Goal: Information Seeking & Learning: Check status

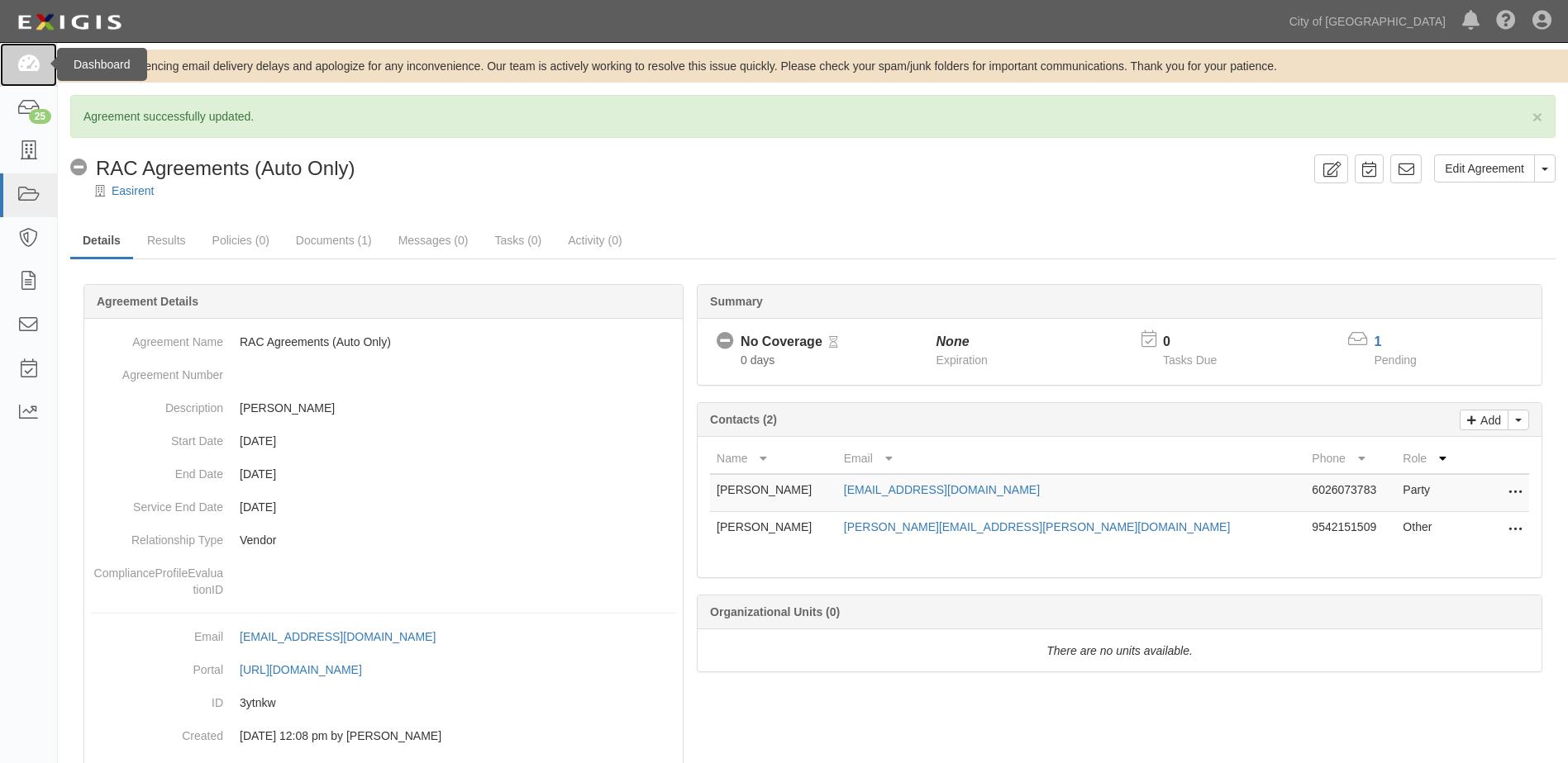
click at [13, 66] on link at bounding box center [28, 65] width 57 height 44
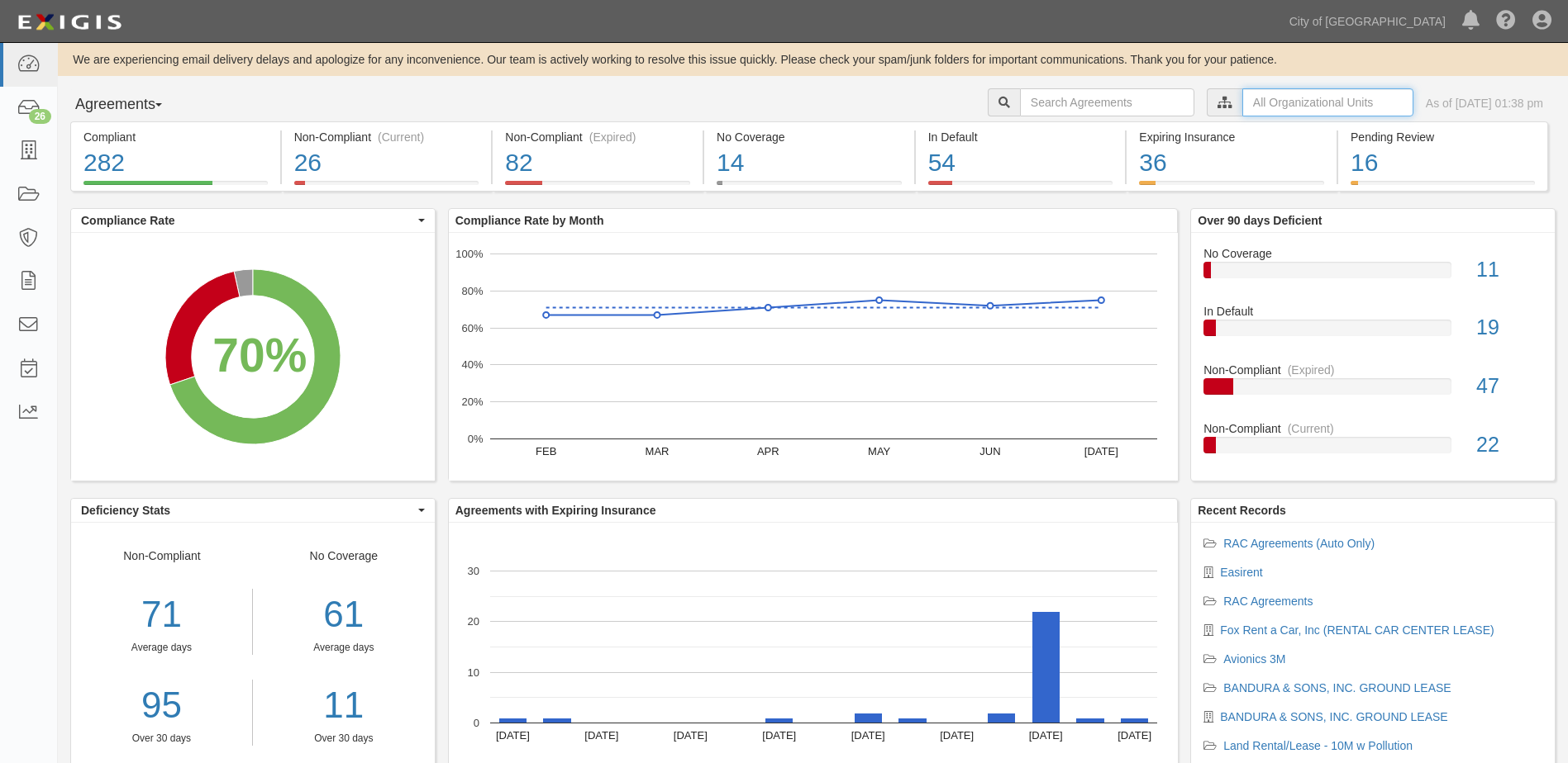
click at [1346, 105] on input "text" at bounding box center [1328, 102] width 171 height 28
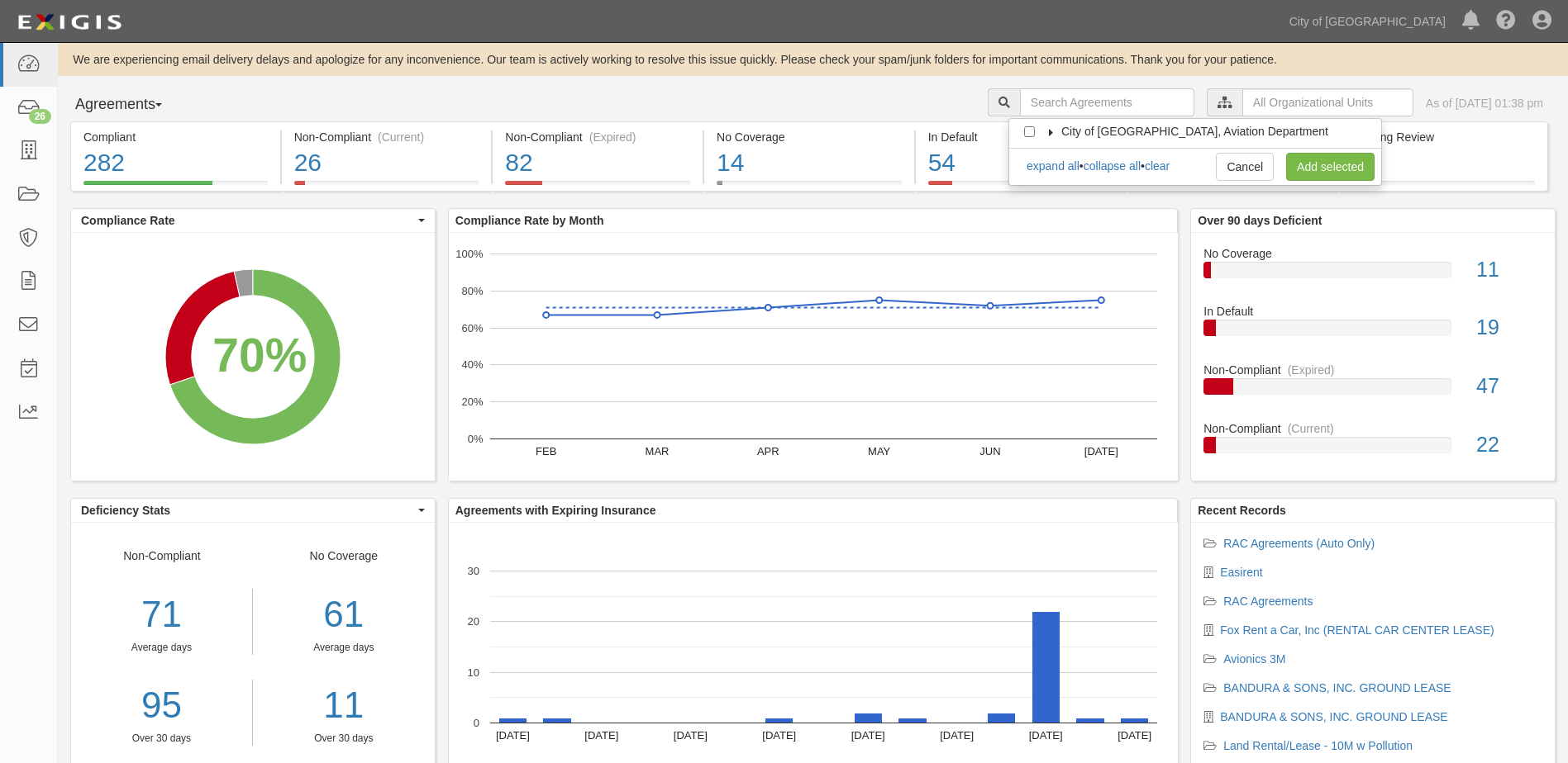
click at [1053, 129] on icon at bounding box center [1050, 132] width 12 height 7
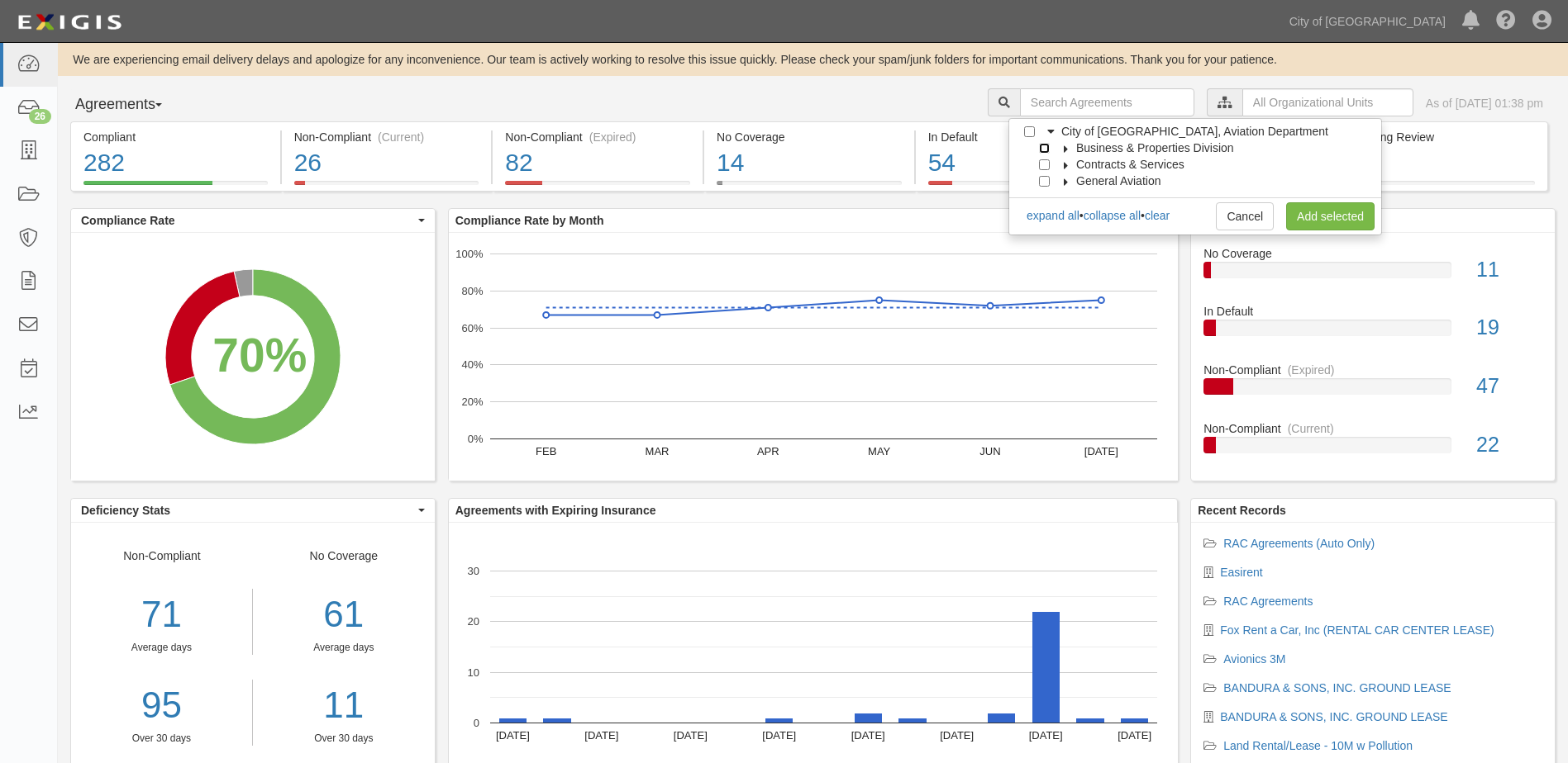
click at [1043, 147] on input "Business & Properties Division" at bounding box center [1044, 148] width 11 height 11
checkbox input "true"
click at [1064, 149] on icon at bounding box center [1066, 149] width 12 height 7
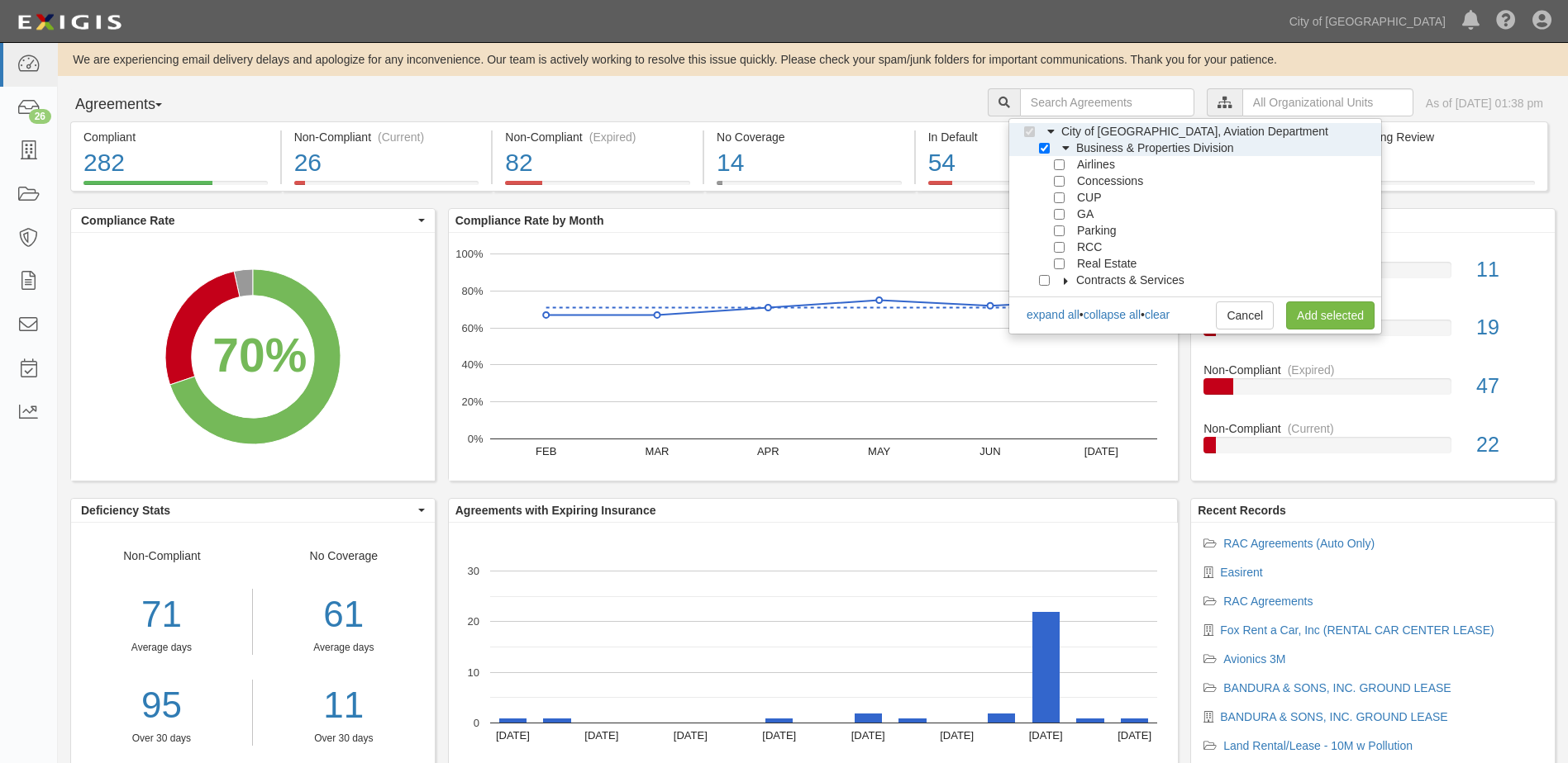
click at [1050, 262] on div at bounding box center [1048, 263] width 15 height 11
click at [1055, 263] on input "Real Estate" at bounding box center [1059, 264] width 11 height 11
checkbox input "true"
click at [1311, 308] on link "Add selected" at bounding box center [1329, 315] width 88 height 28
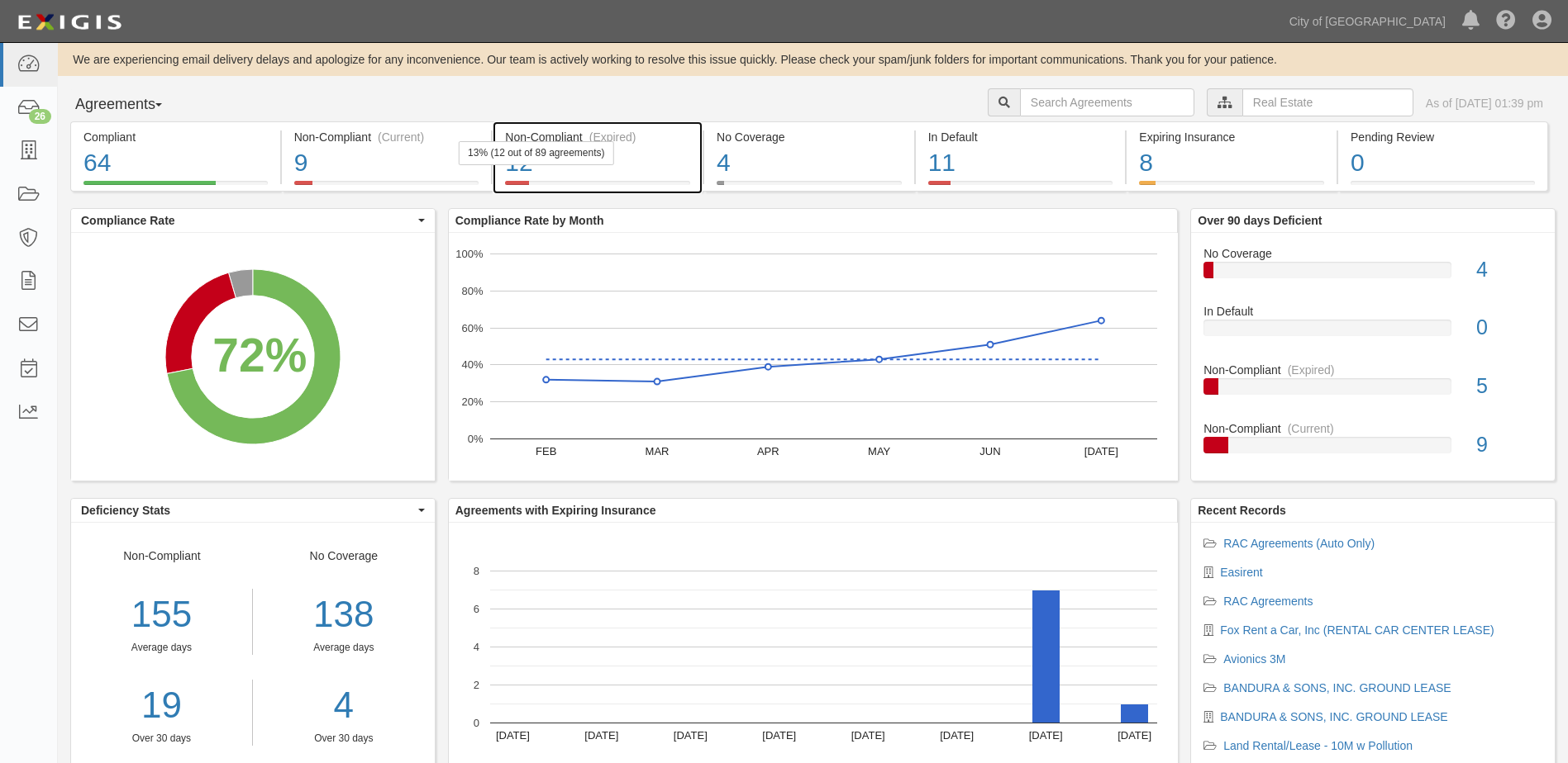
click at [632, 148] on div "12" at bounding box center [598, 163] width 185 height 35
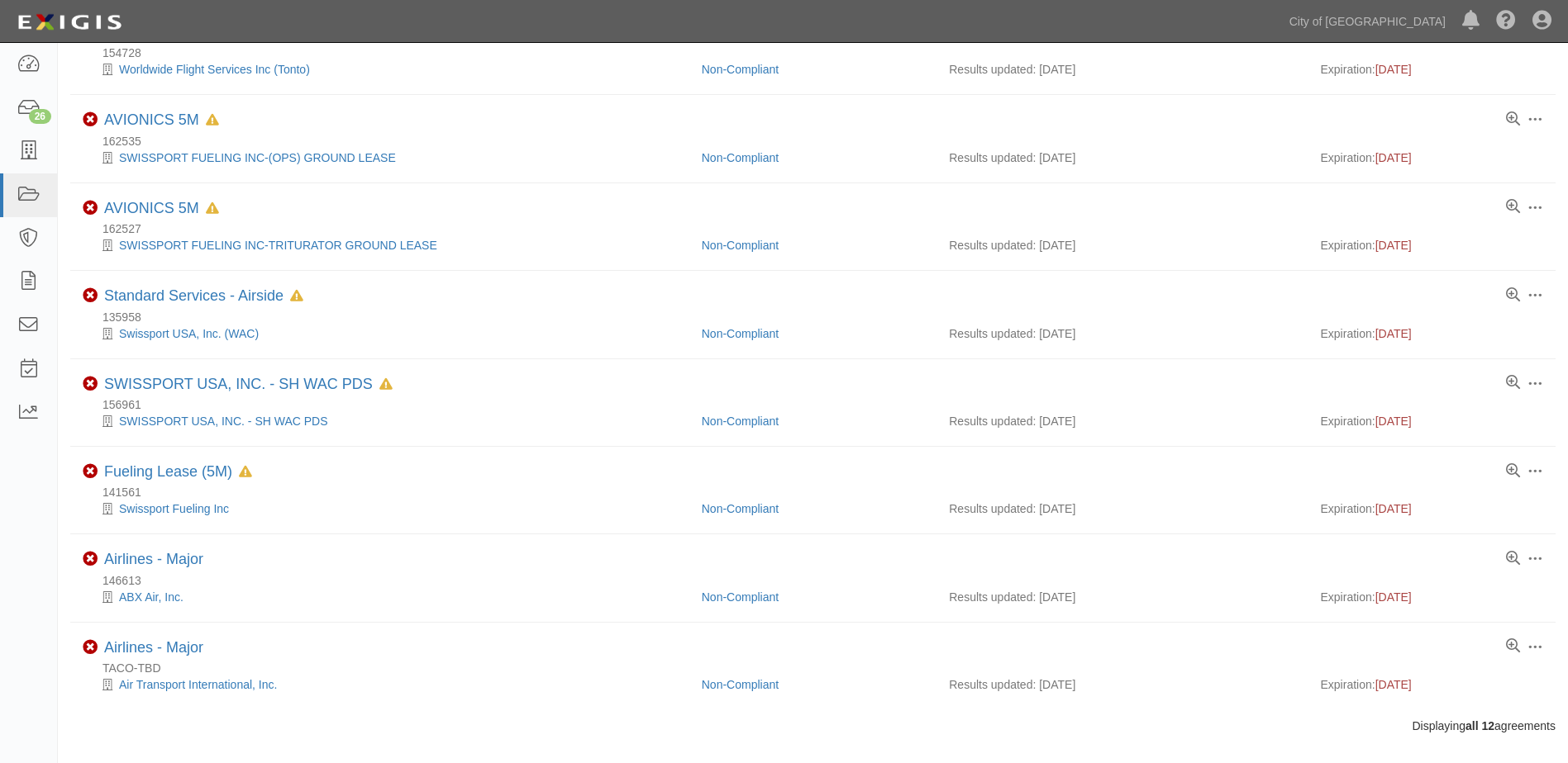
scroll to position [566, 0]
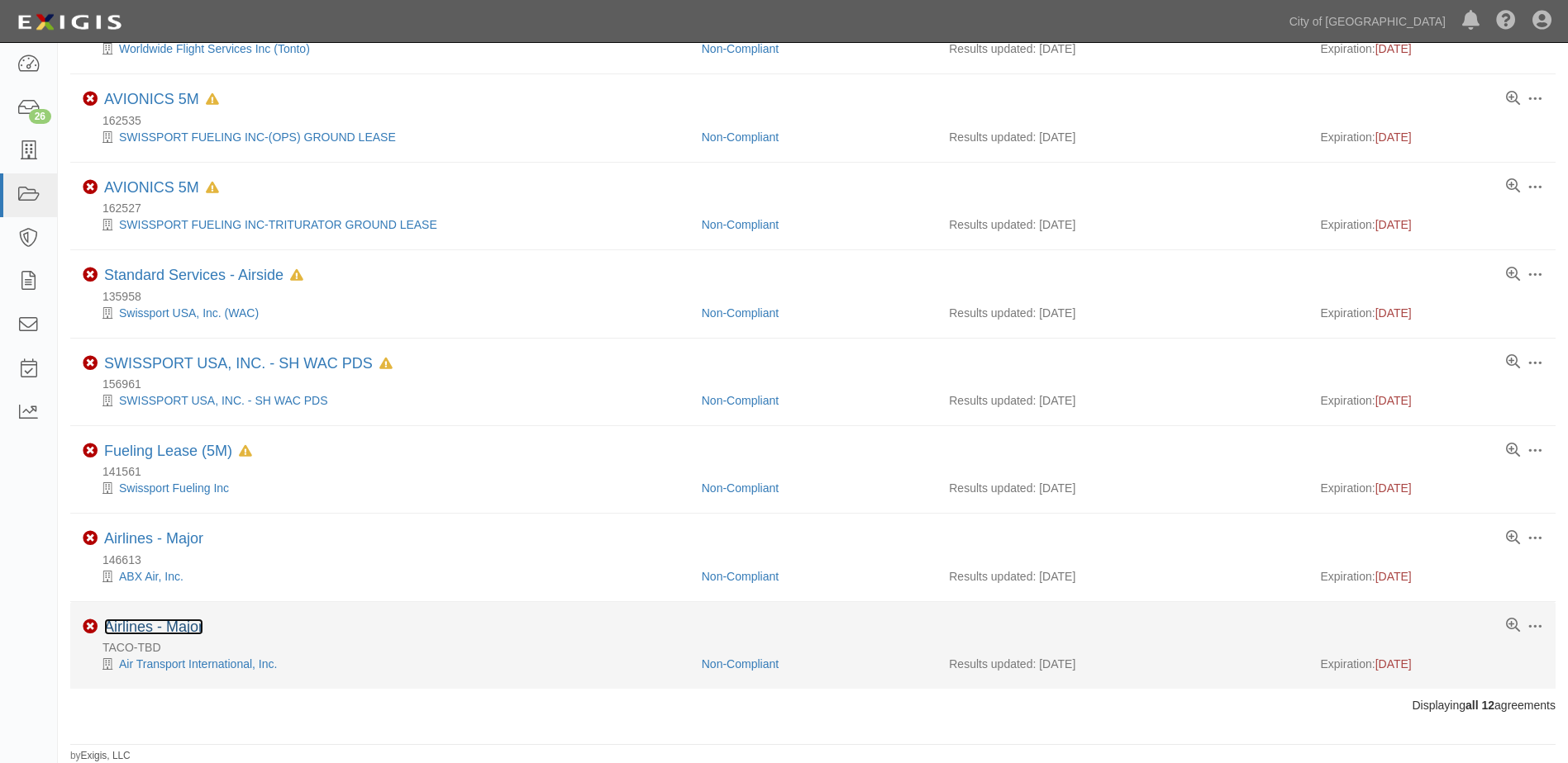
click at [146, 626] on link "Airlines - Major" at bounding box center [154, 627] width 99 height 16
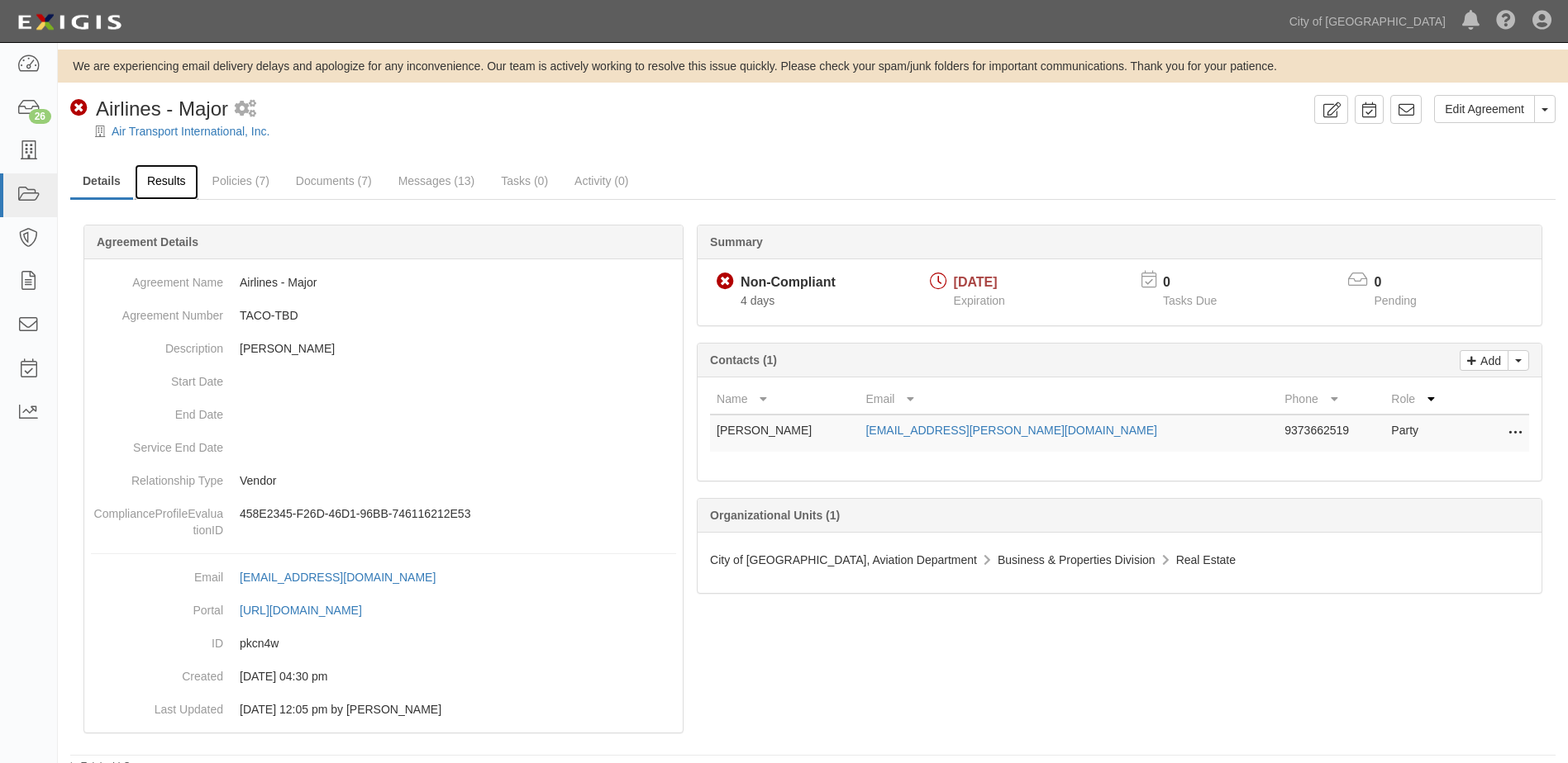
click at [155, 183] on link "Results" at bounding box center [167, 182] width 64 height 35
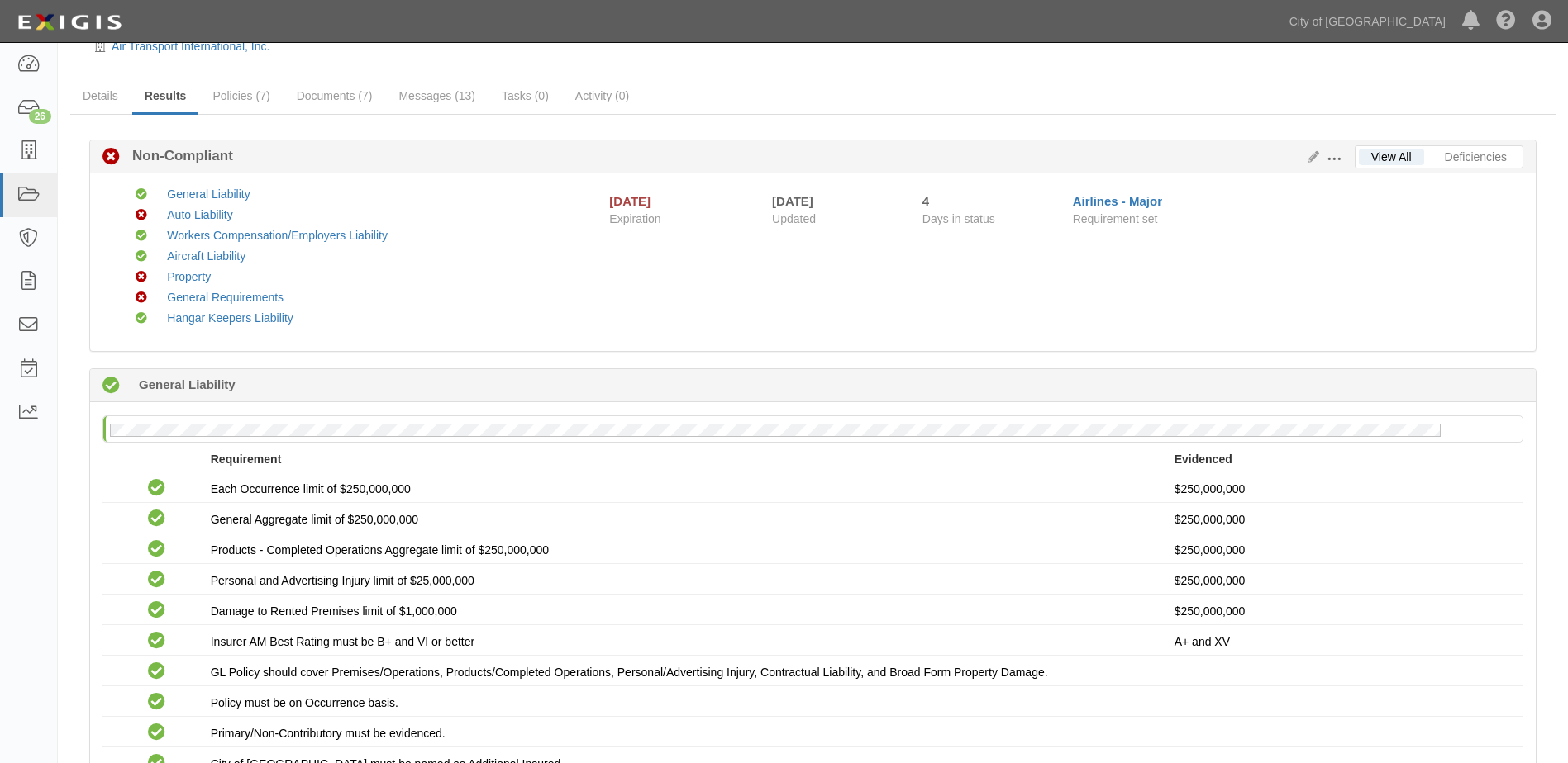
scroll to position [83, 0]
click at [306, 98] on link "Documents (7)" at bounding box center [335, 99] width 101 height 35
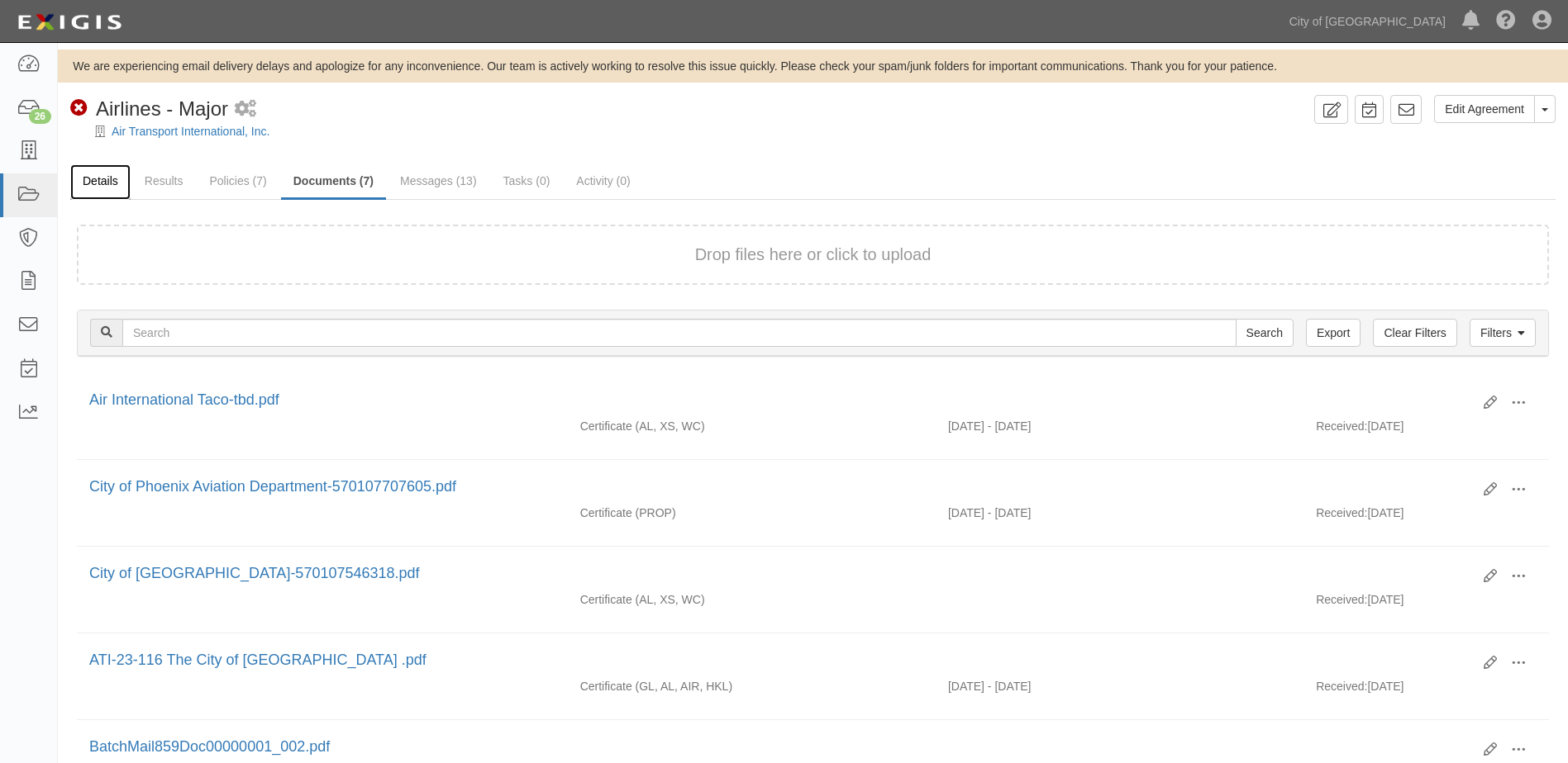
click at [106, 183] on link "Details" at bounding box center [100, 182] width 60 height 35
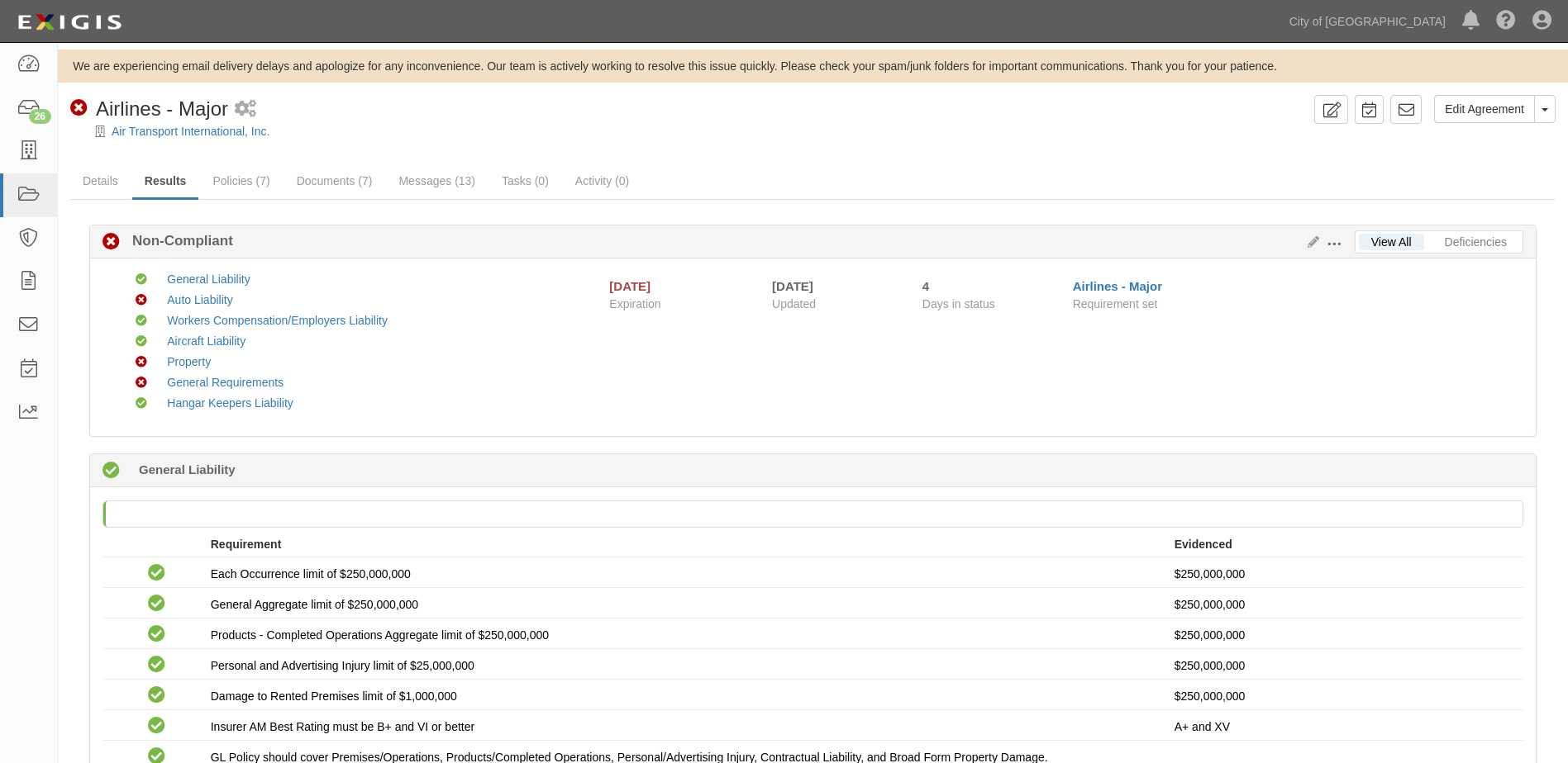
scroll to position [83, 0]
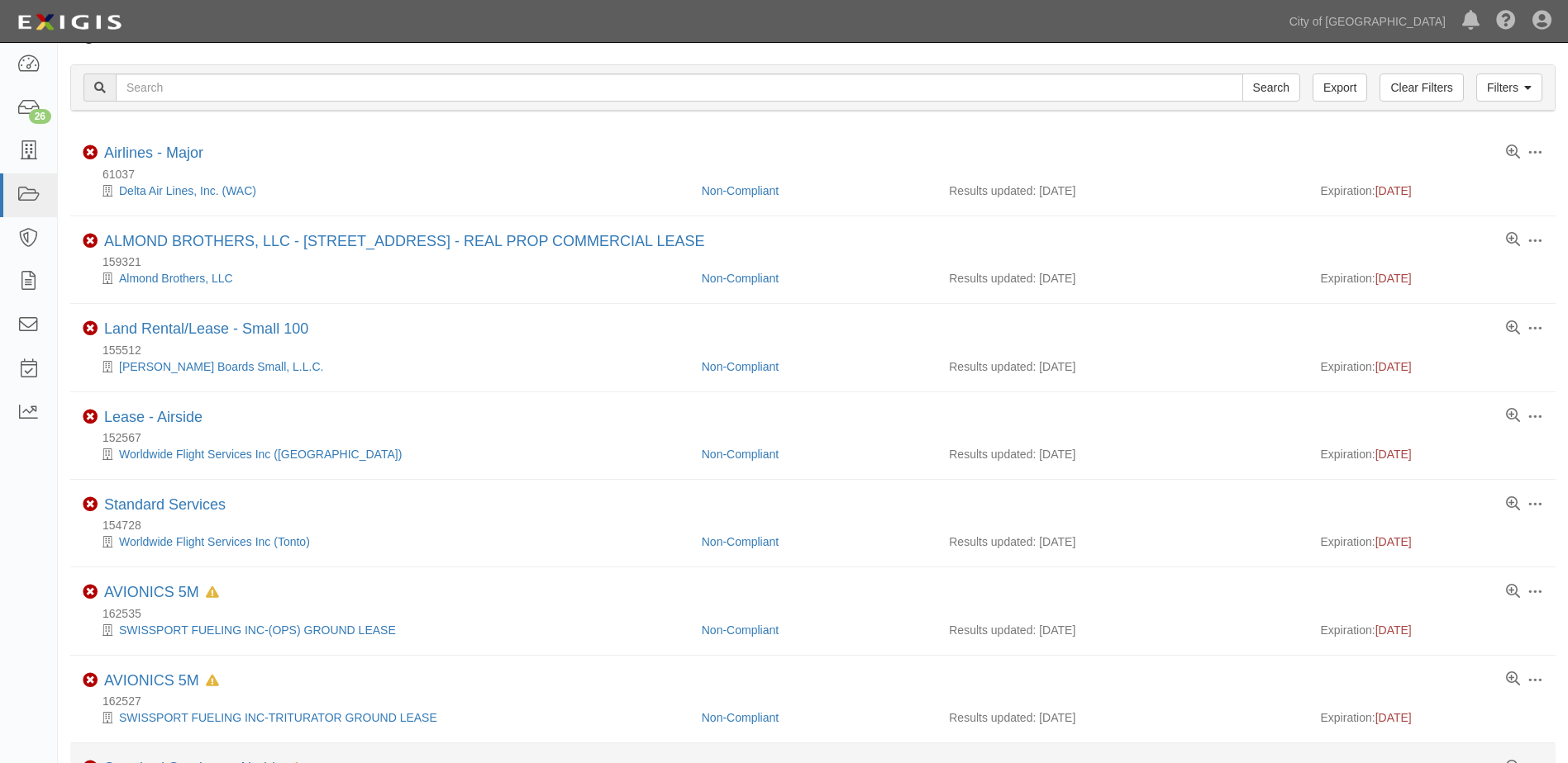
scroll to position [70, 0]
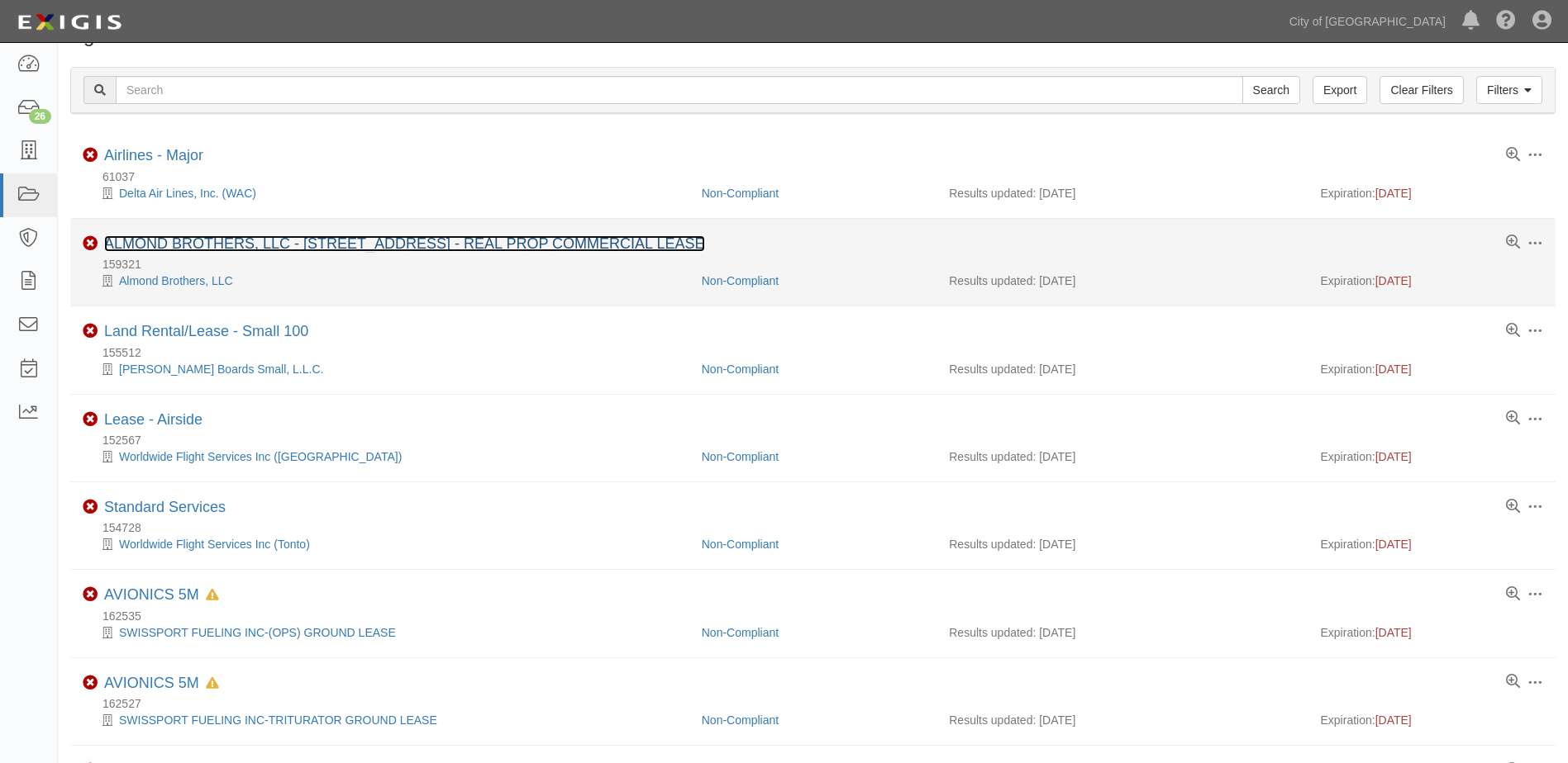
click at [176, 249] on link "ALMOND BROTHERS, LLC - 4102 E AIR LANE - REAL PROP COMMERCIAL LEASE" at bounding box center [404, 244] width 600 height 16
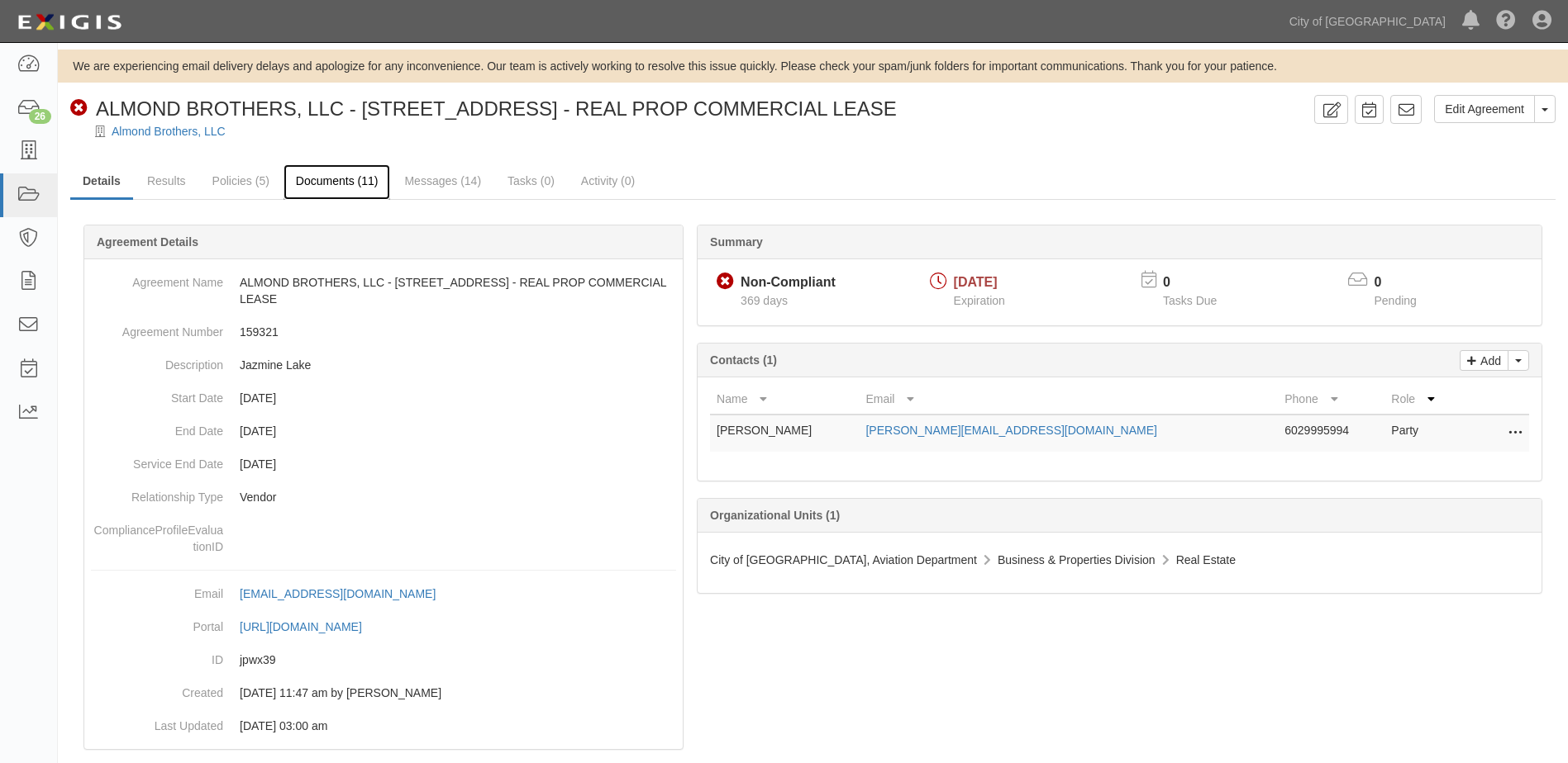
click at [331, 179] on link "Documents (11)" at bounding box center [337, 182] width 107 height 35
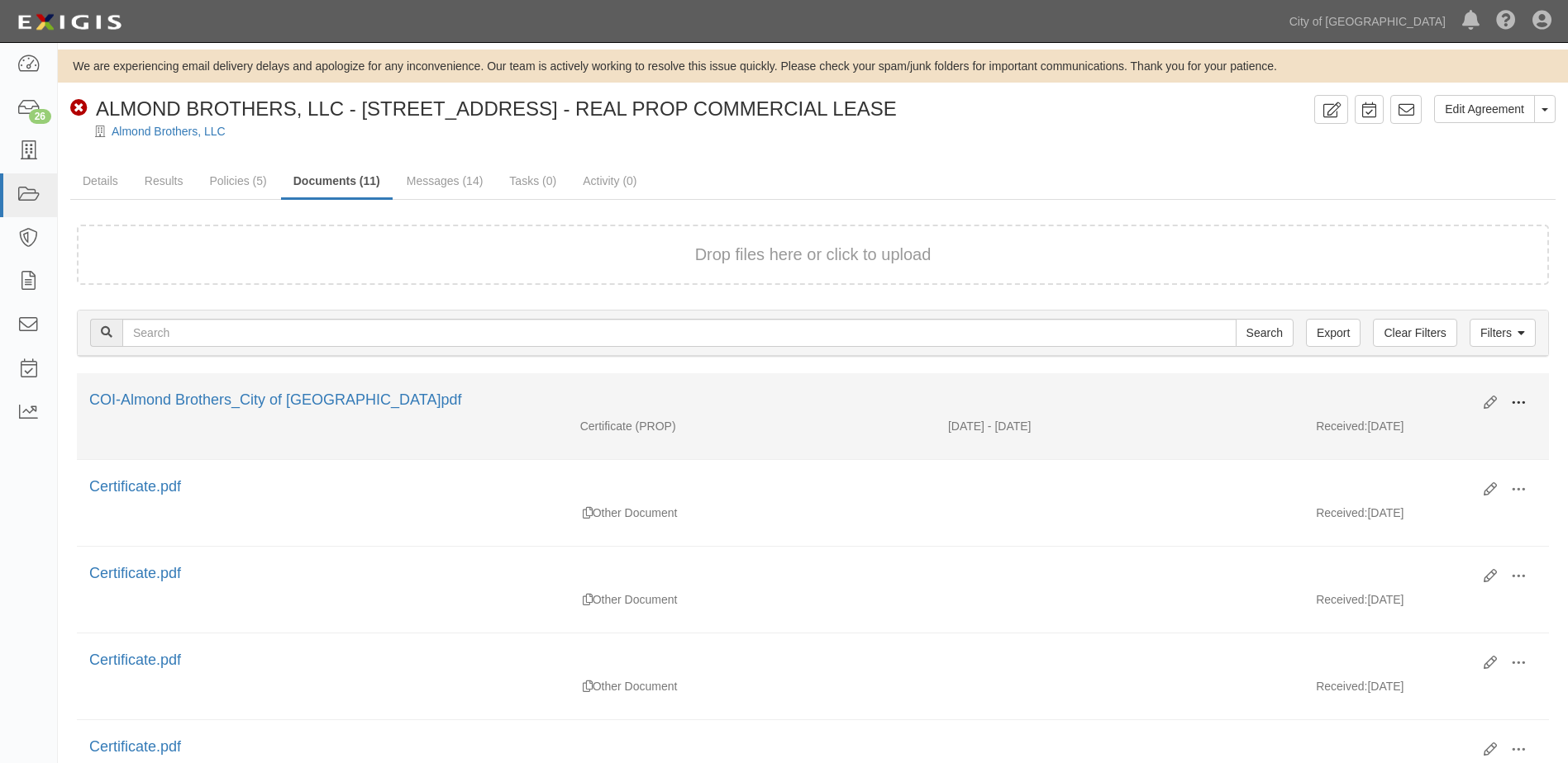
click at [1523, 404] on span at bounding box center [1518, 403] width 15 height 15
click at [1465, 416] on link "View" at bounding box center [1437, 426] width 131 height 30
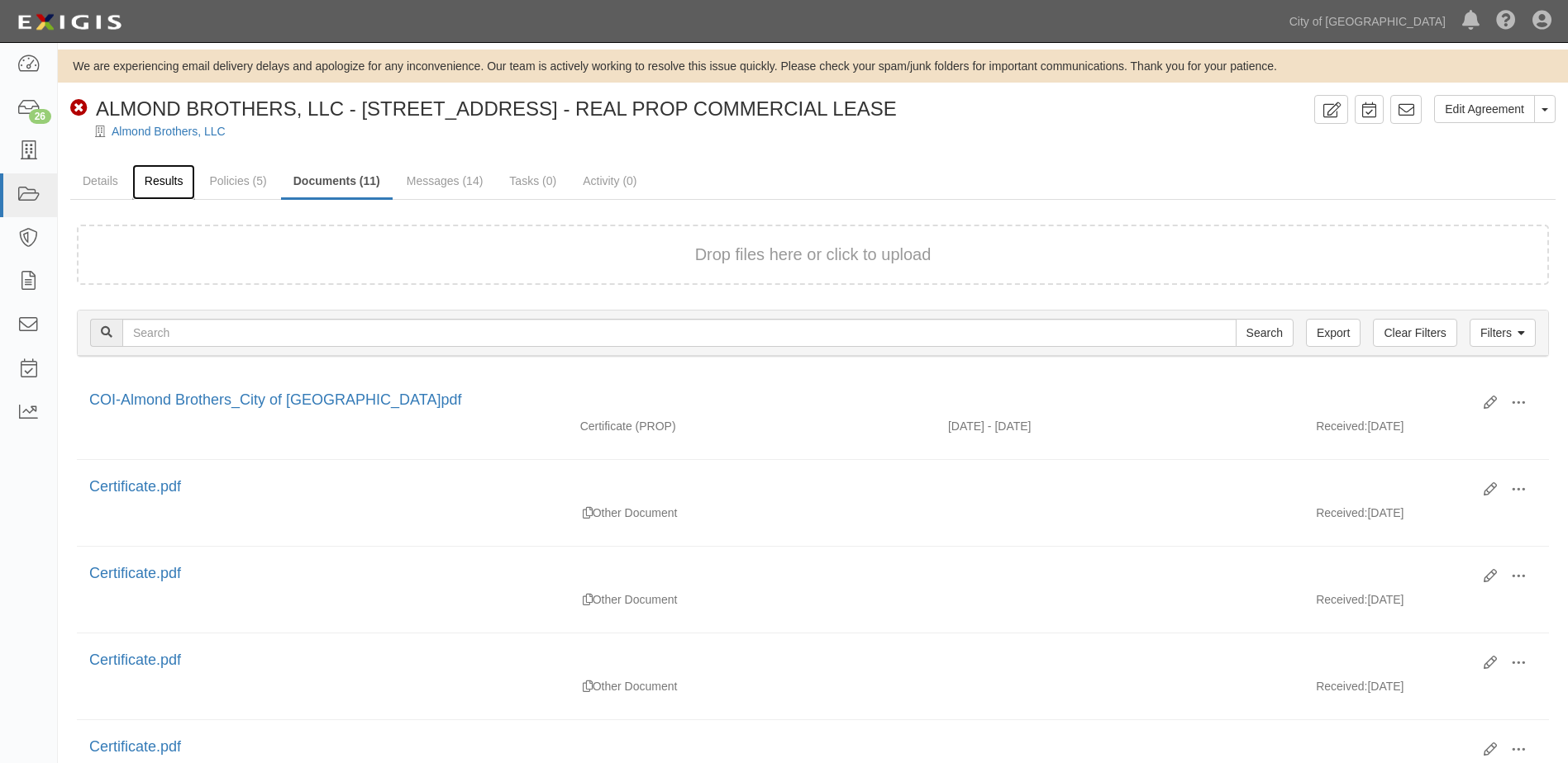
click at [176, 181] on link "Results" at bounding box center [164, 182] width 64 height 35
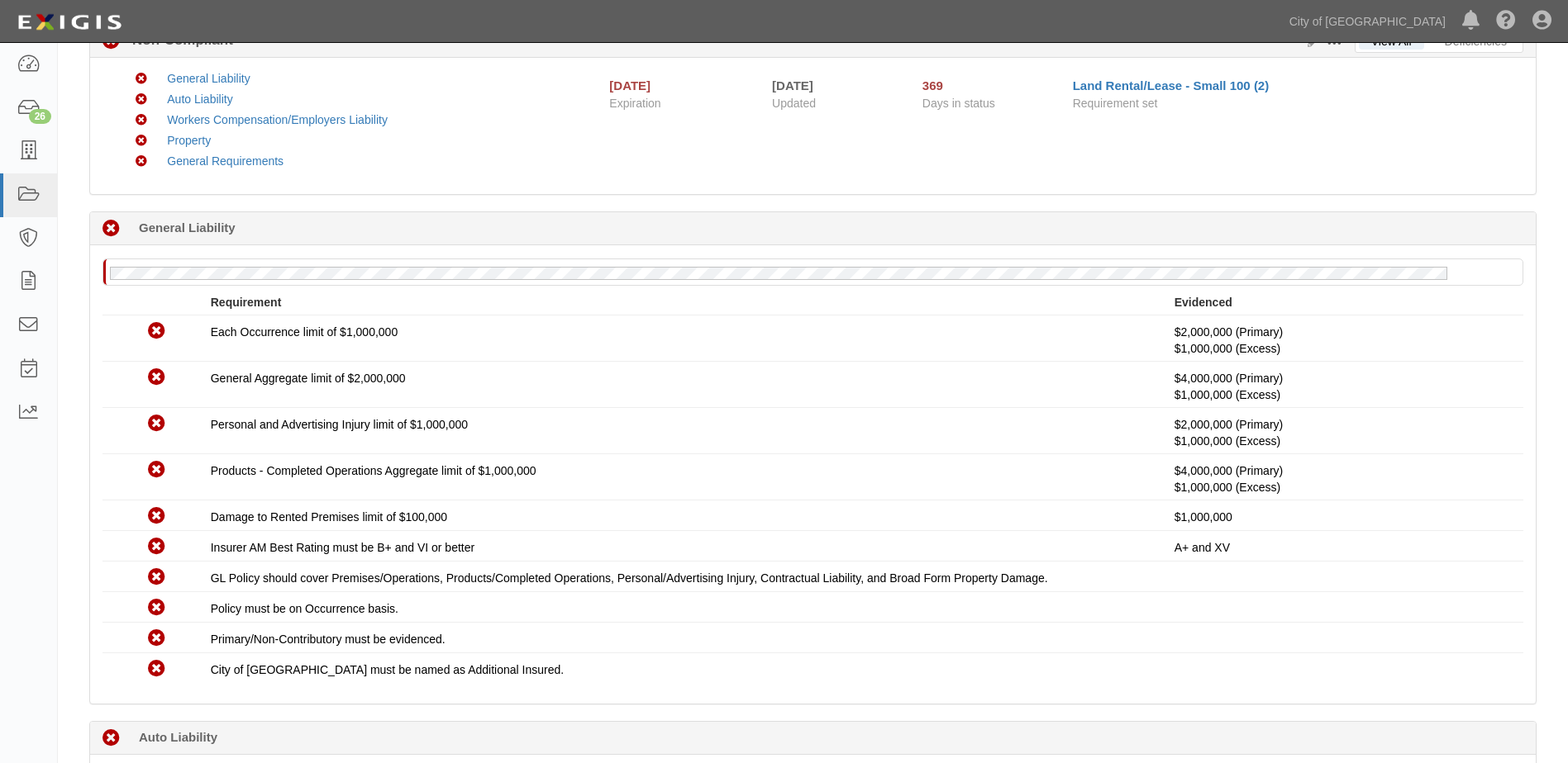
scroll to position [104, 0]
